Goal: Transaction & Acquisition: Purchase product/service

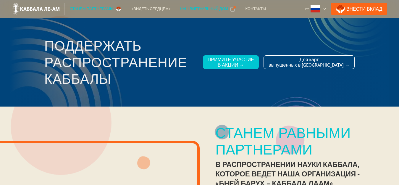
click at [195, 7] on div "Наш виртуальный дом" at bounding box center [204, 9] width 48 height 6
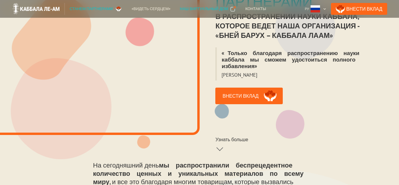
scroll to position [89, 0]
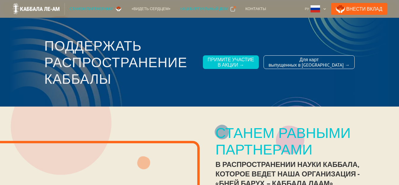
click at [204, 8] on div "Наш виртуальный дом" at bounding box center [204, 9] width 48 height 6
click at [92, 6] on div "Станем партнерами" at bounding box center [90, 9] width 43 height 6
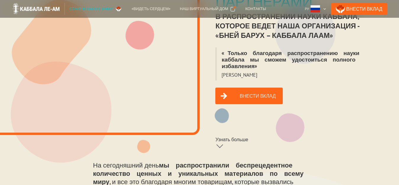
scroll to position [148, 0]
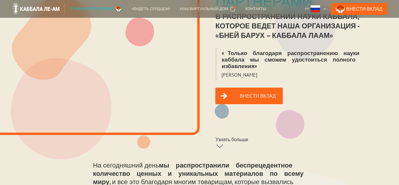
click at [242, 88] on link "Внести вклад" at bounding box center [248, 96] width 67 height 17
